Goal: Check status: Check status

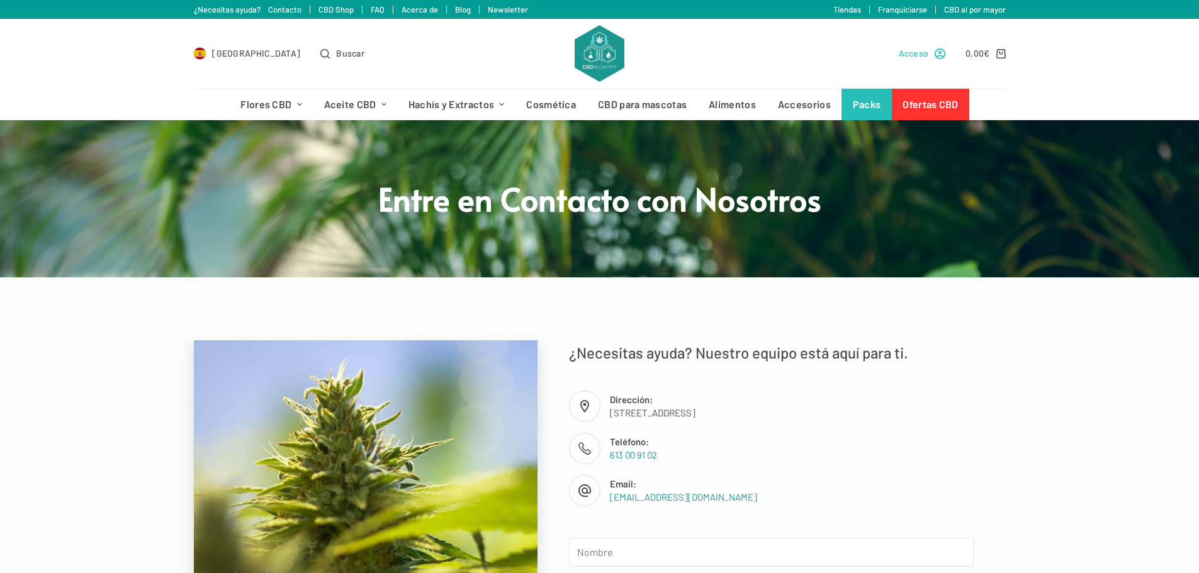
click at [923, 53] on span "Acceso" at bounding box center [914, 53] width 30 height 14
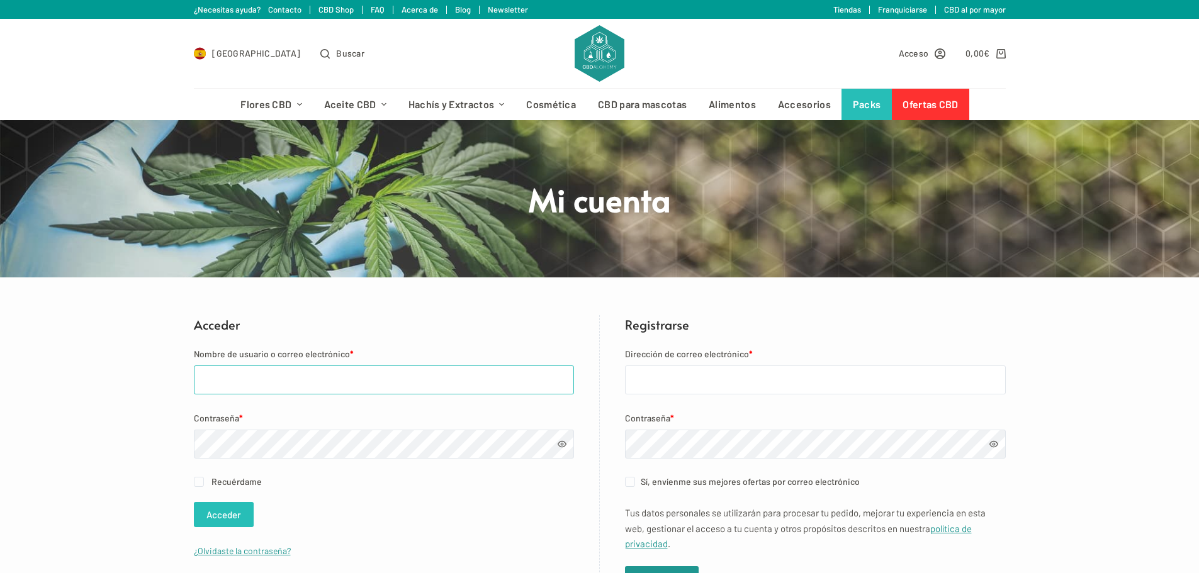
type input "marcbellver@gmail.com"
click at [229, 515] on button "Acceder" at bounding box center [224, 514] width 60 height 25
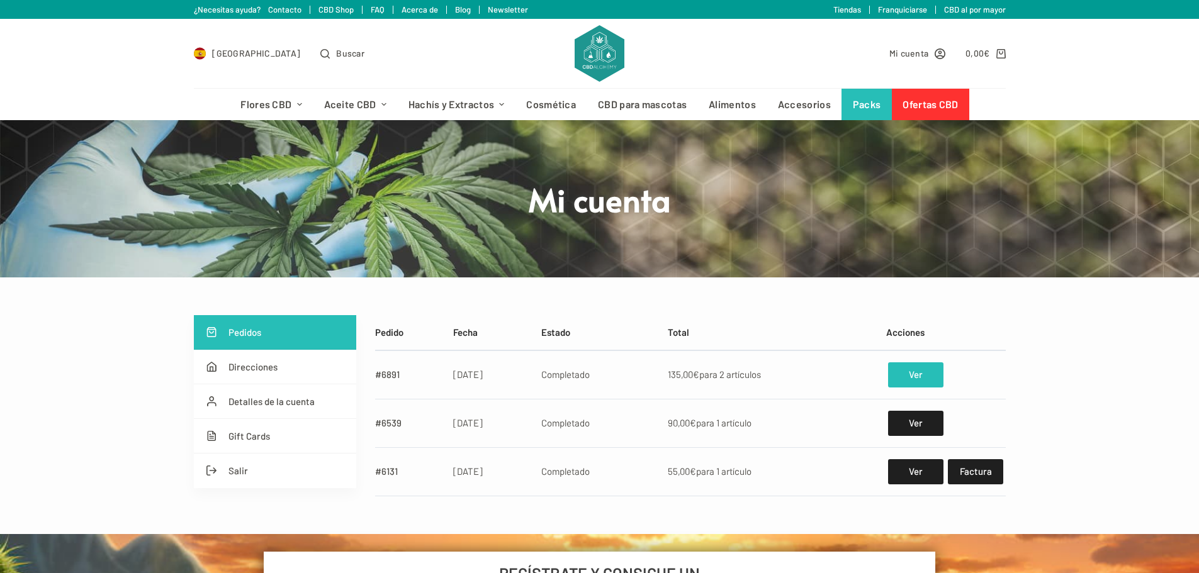
click at [913, 369] on link "Ver" at bounding box center [915, 375] width 55 height 25
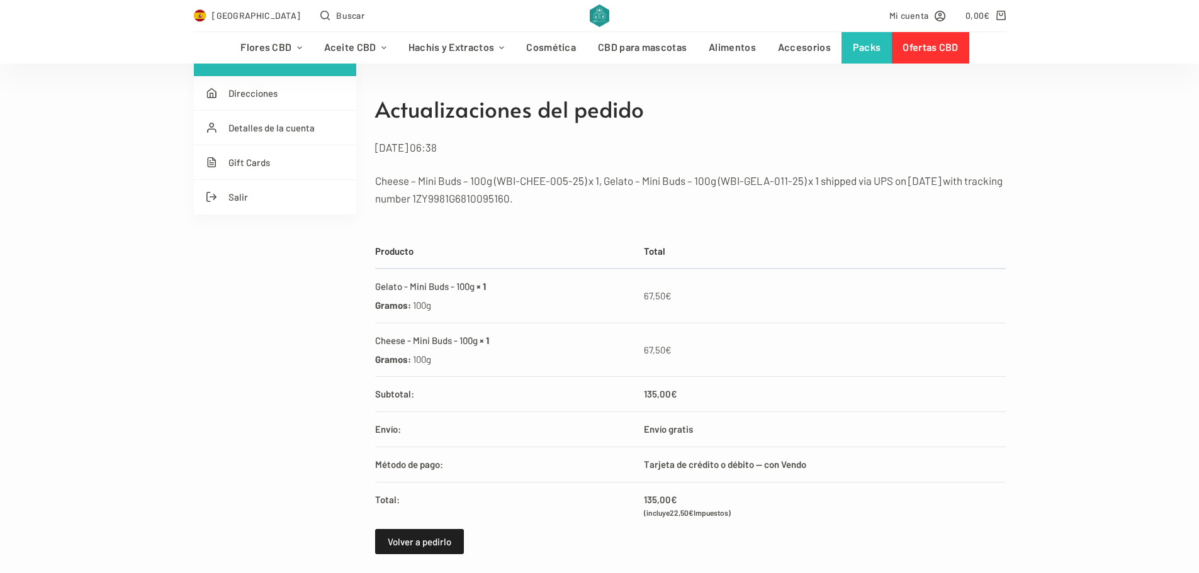
scroll to position [252, 0]
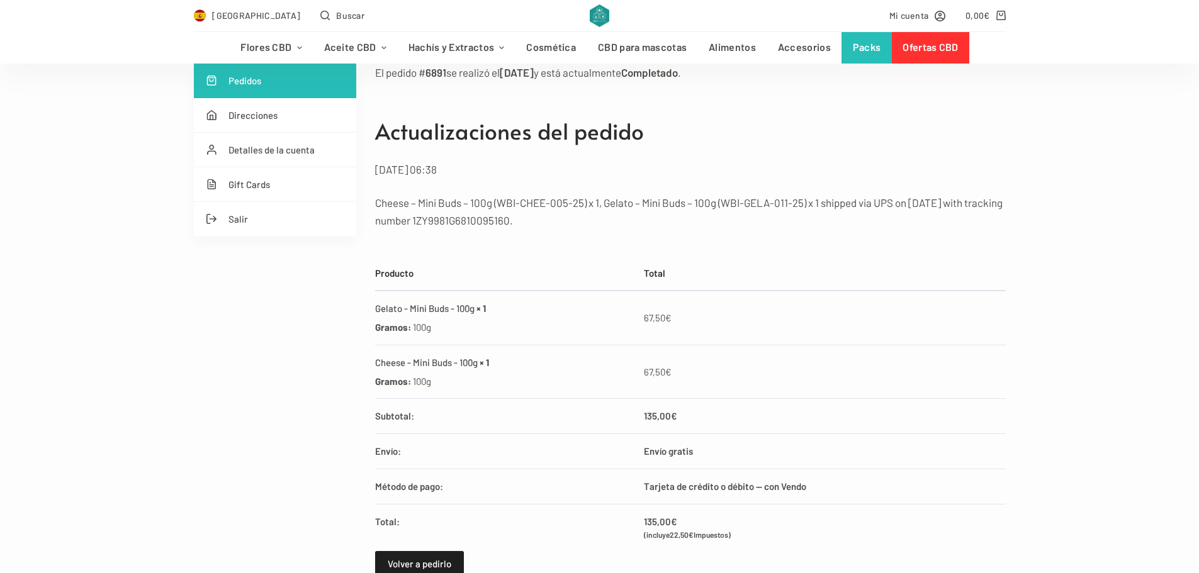
drag, startPoint x: 454, startPoint y: 217, endPoint x: 549, endPoint y: 225, distance: 95.4
click at [549, 225] on p "Cheese – Mini Buds – 100g (WBI-CHEE-005-25) x 1, Gelato – Mini Buds – 100g (WBI…" at bounding box center [690, 211] width 631 height 35
copy p "1ZY9981G6810095160"
